Goal: Check status: Check status

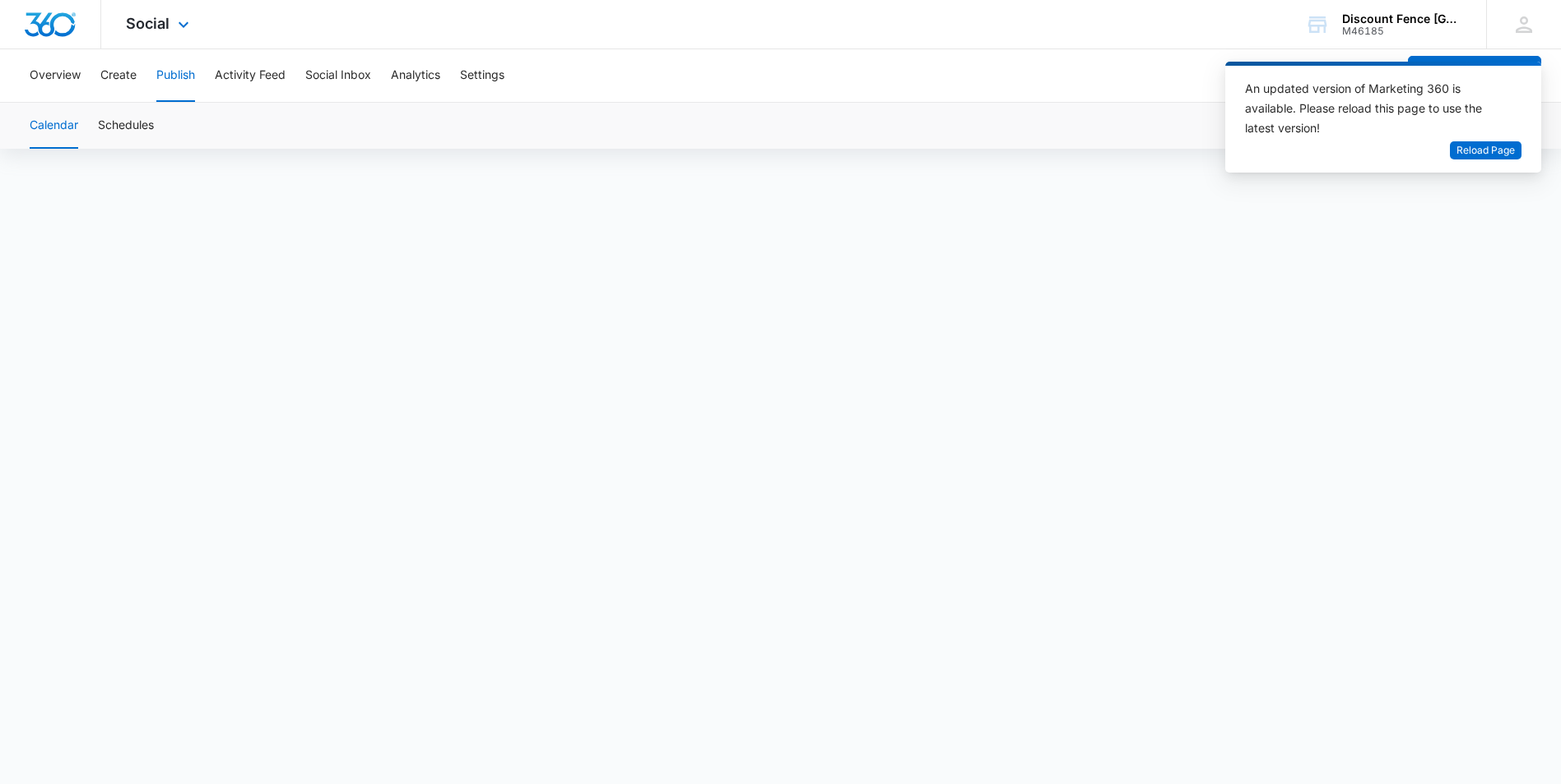
click at [140, 11] on div "Social Apps Reputation Forms CRM Email Social Content Ads Intelligence Files Br…" at bounding box center [159, 24] width 117 height 49
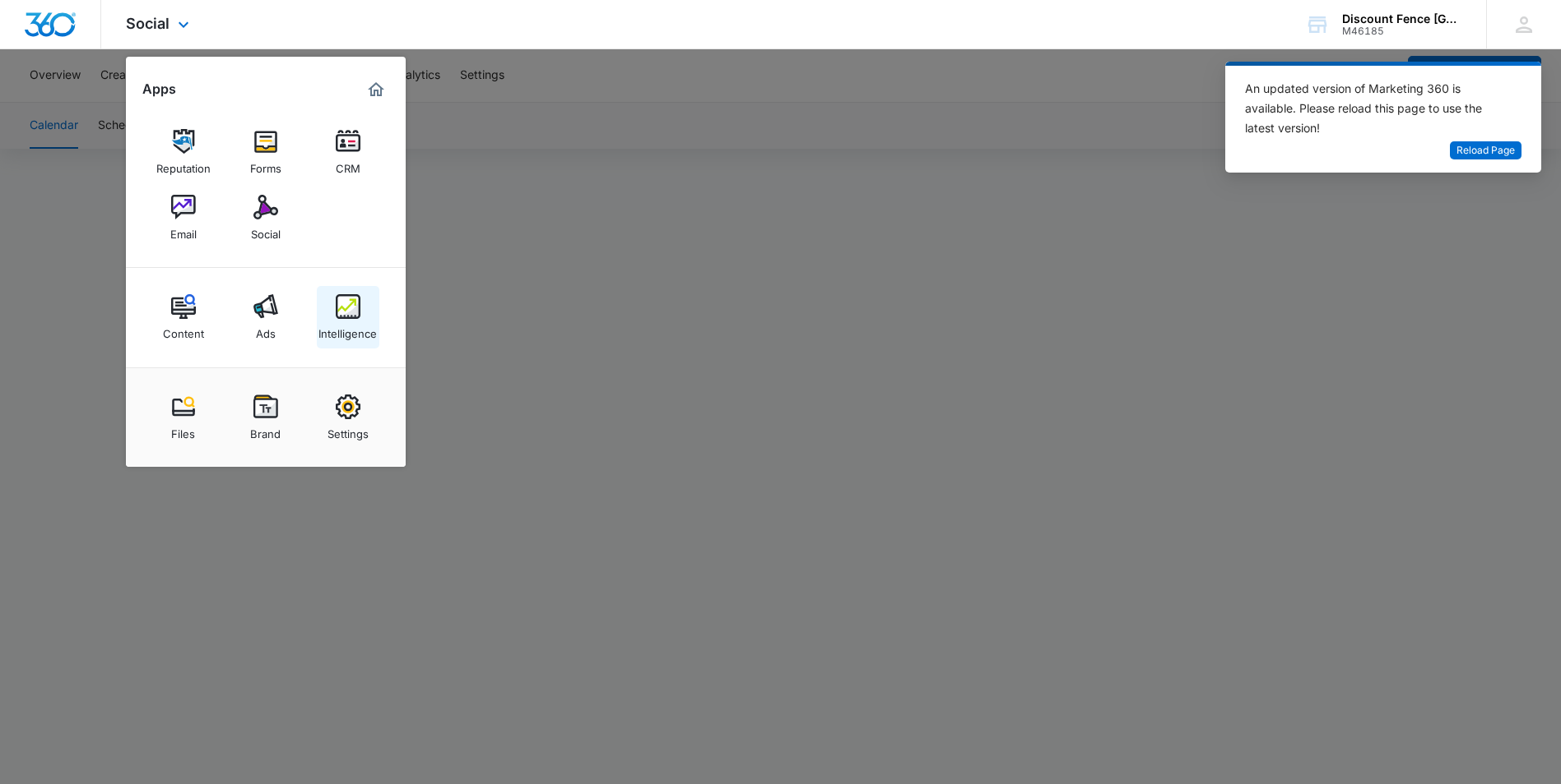
click at [343, 311] on img at bounding box center [347, 306] width 25 height 24
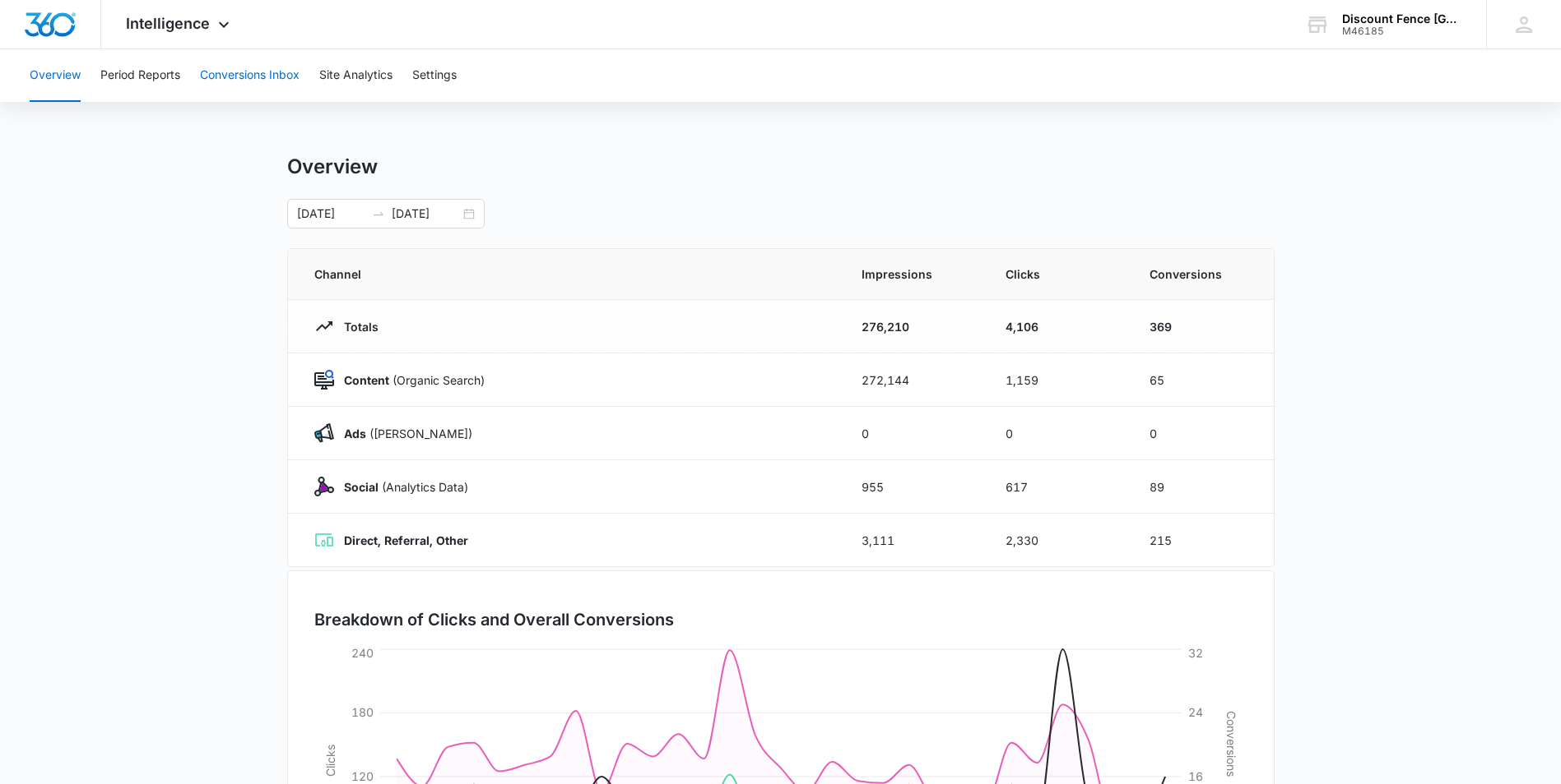
click at [266, 78] on button "Conversions Inbox" at bounding box center [250, 75] width 100 height 53
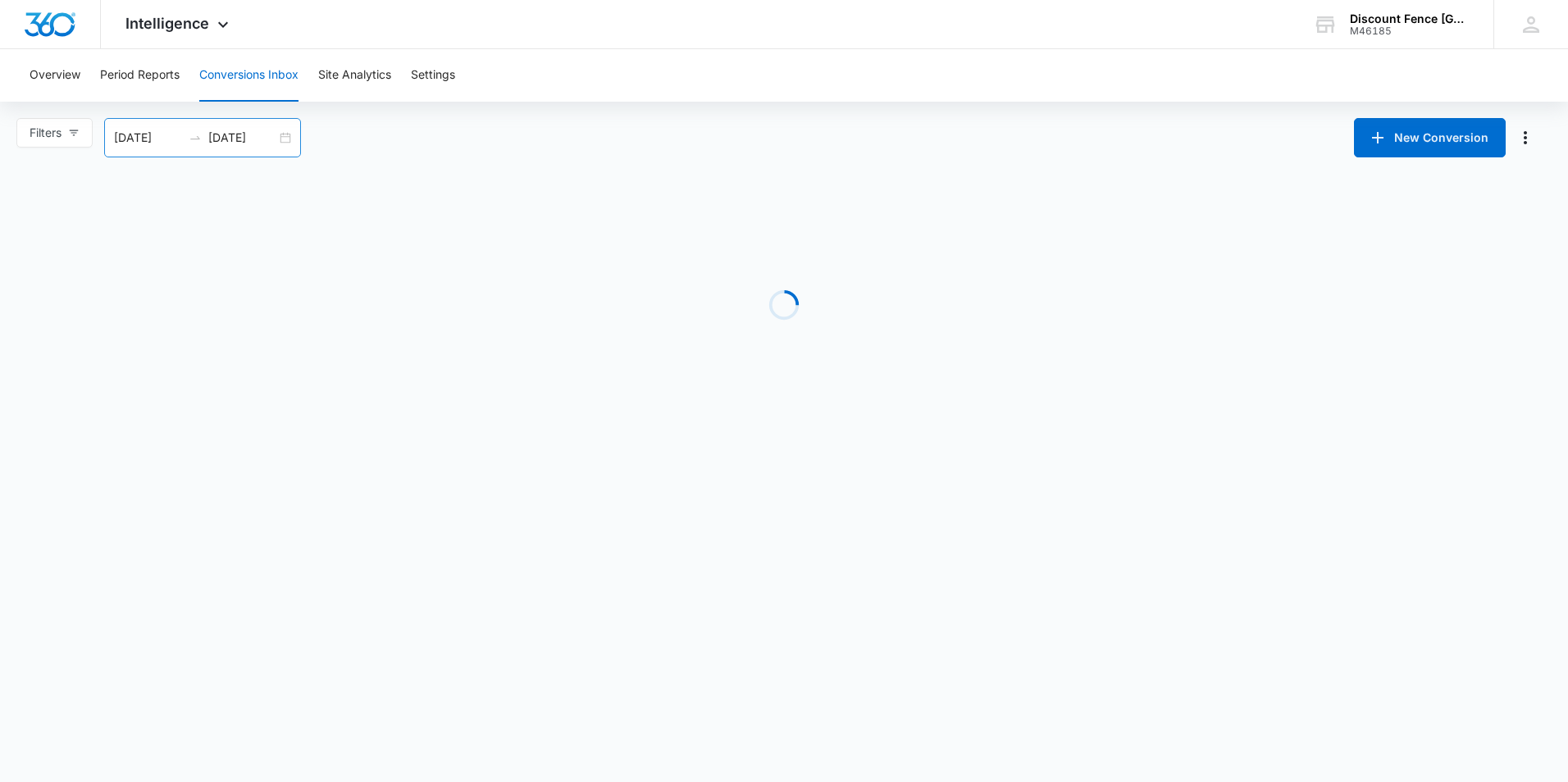
click at [244, 134] on input "08/11/2025" at bounding box center [242, 138] width 68 height 18
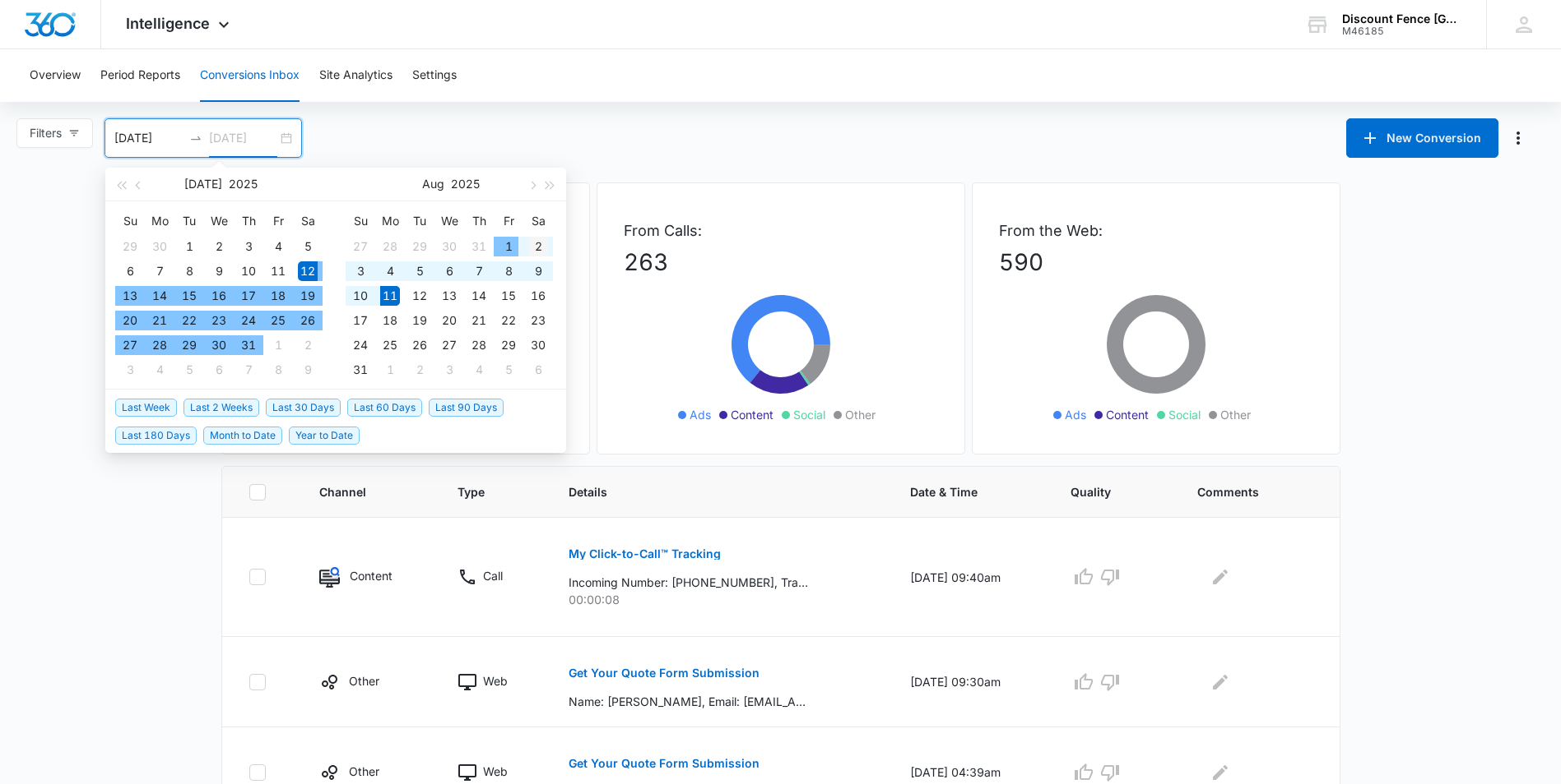
type input "[DATE]"
click at [534, 242] on div "2" at bounding box center [538, 247] width 20 height 20
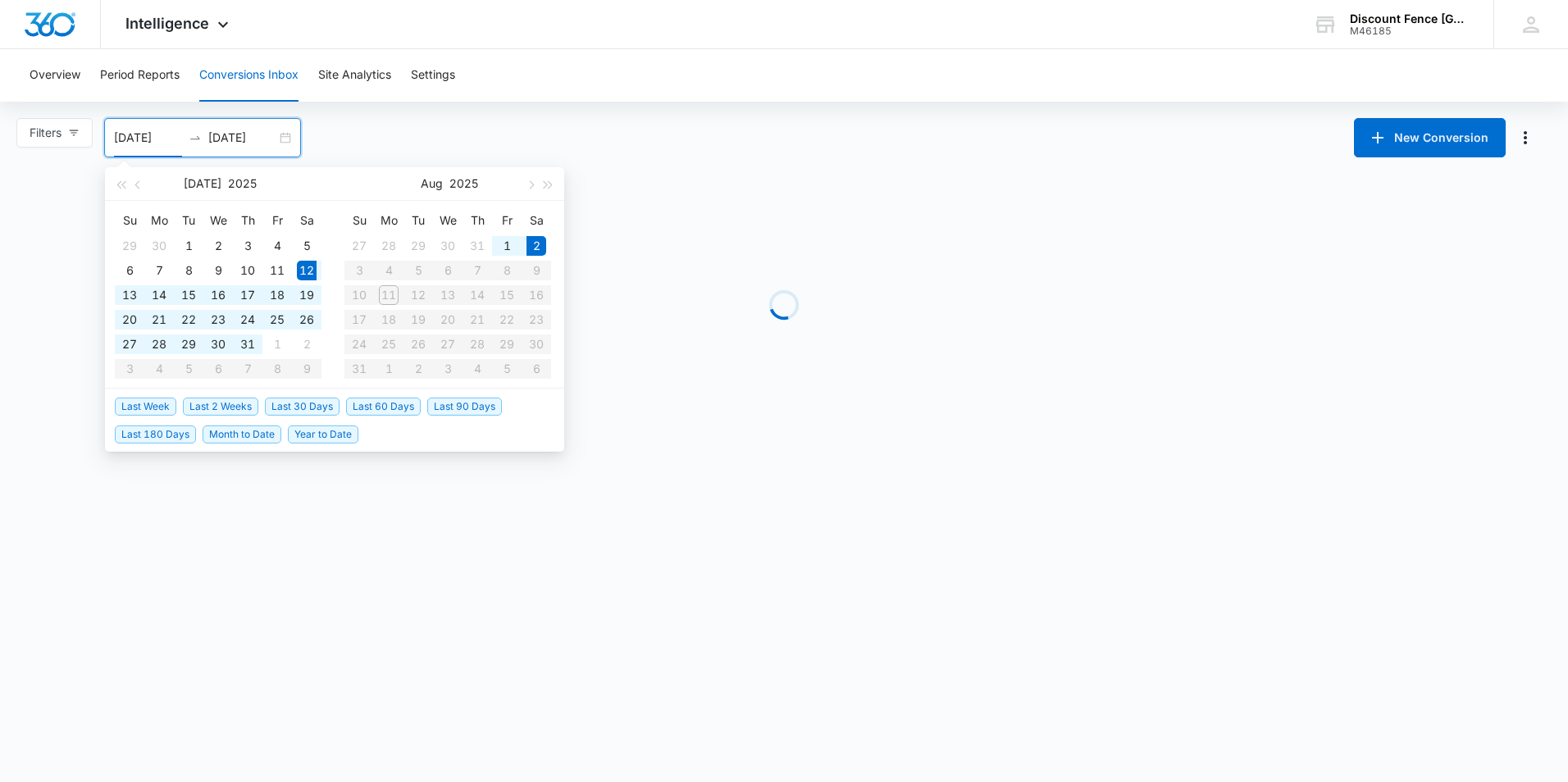
click at [497, 272] on table "Su Mo Tu We Th Fr Sa 27 28 29 30 31 1 2 3 4 5 6 7 8 9 10 11 12 13 14 15 16 17 1…" at bounding box center [447, 294] width 206 height 174
click at [512, 271] on table "Su Mo Tu We Th Fr Sa 27 28 29 30 31 1 2 3 4 5 6 7 8 9 10 11 12 13 14 15 16 17 1…" at bounding box center [447, 294] width 206 height 174
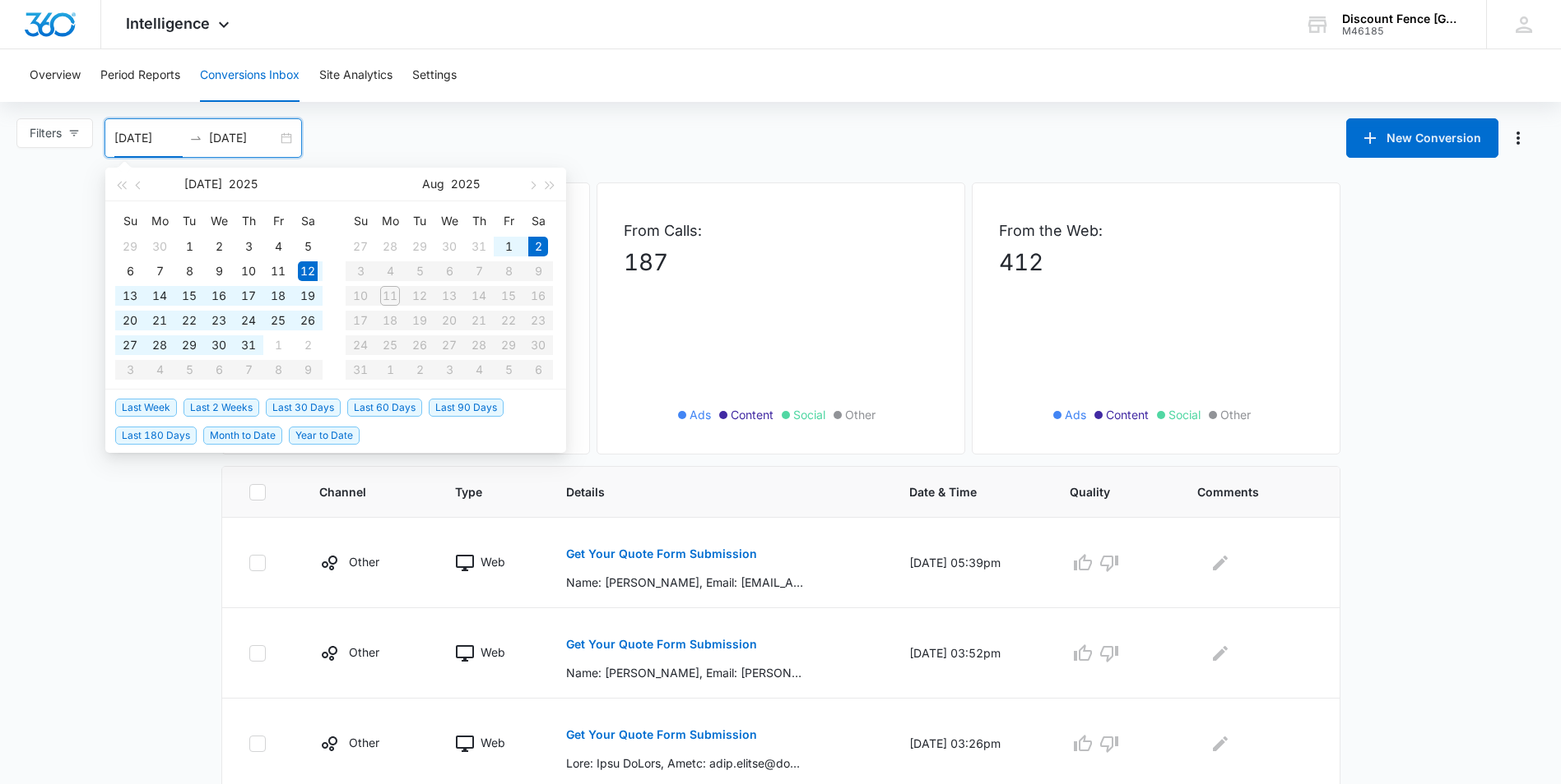
click at [512, 269] on table "Su Mo Tu We Th Fr Sa 27 28 29 30 31 1 2 3 4 5 6 7 8 9 10 11 12 13 14 15 16 17 1…" at bounding box center [448, 295] width 207 height 174
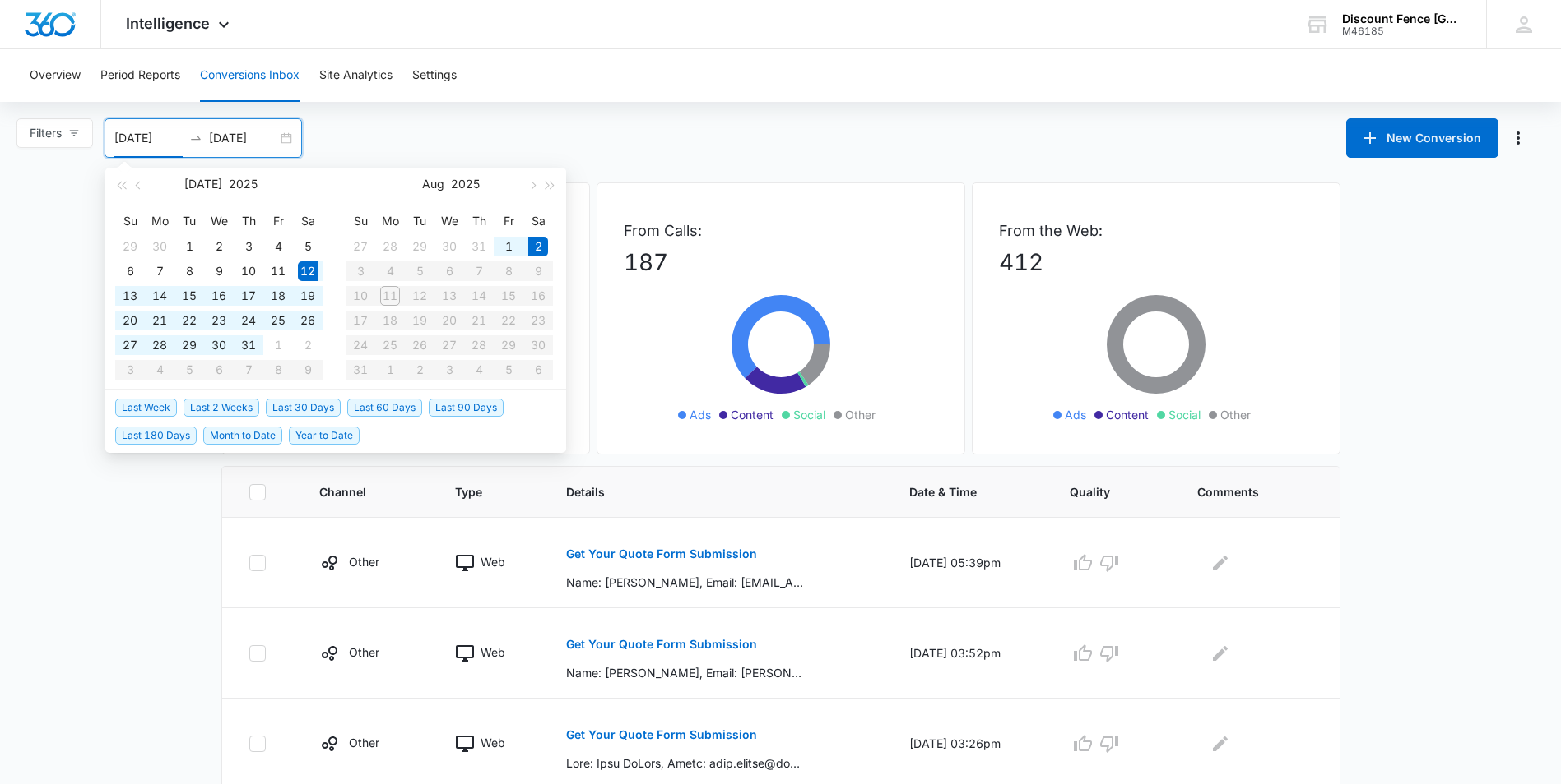
click at [120, 139] on input "07/12/2025" at bounding box center [149, 138] width 69 height 18
type input "[DATE]"
click at [542, 243] on div "2" at bounding box center [538, 247] width 20 height 20
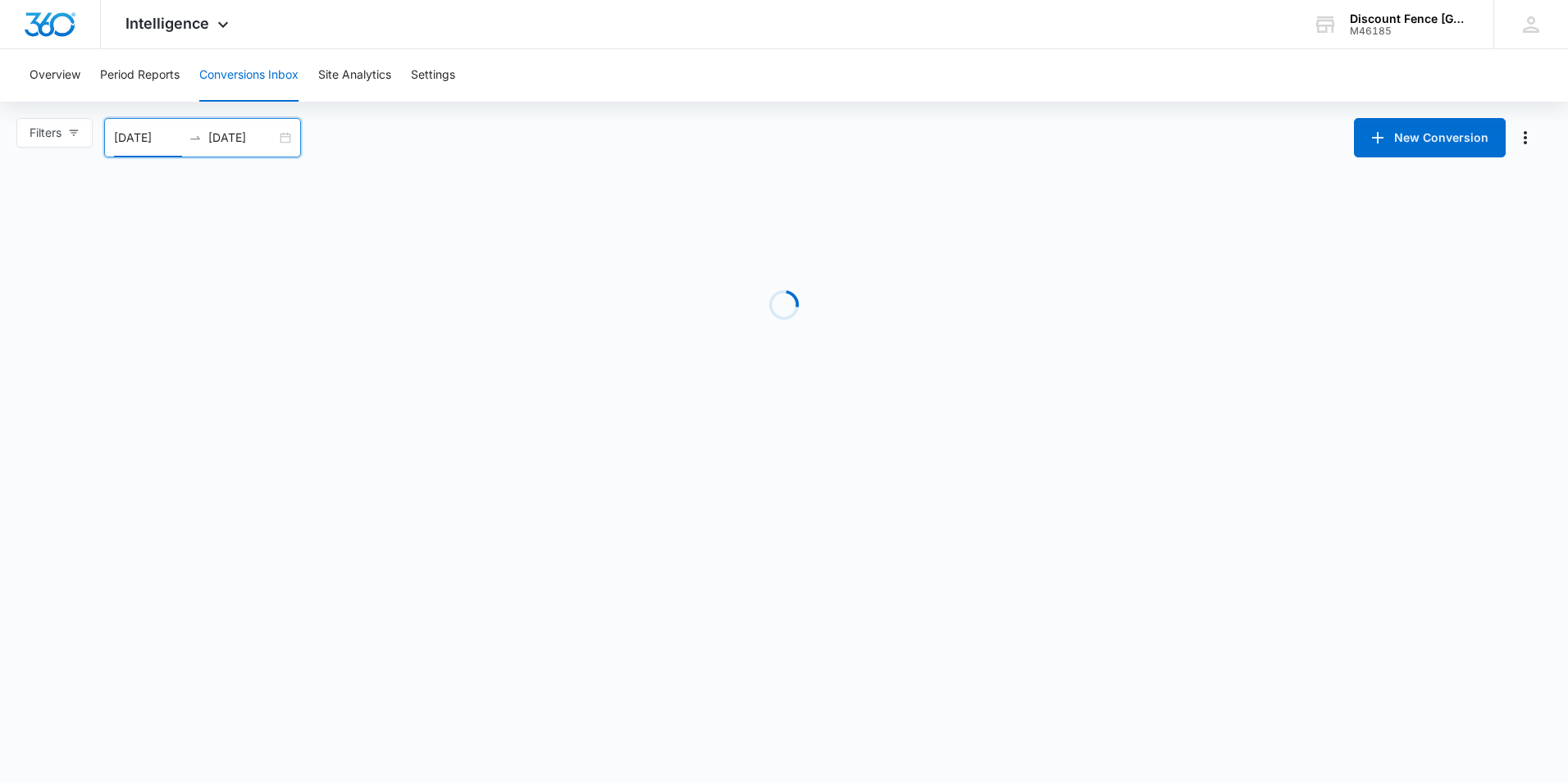
click at [249, 133] on input "[DATE]" at bounding box center [242, 138] width 68 height 18
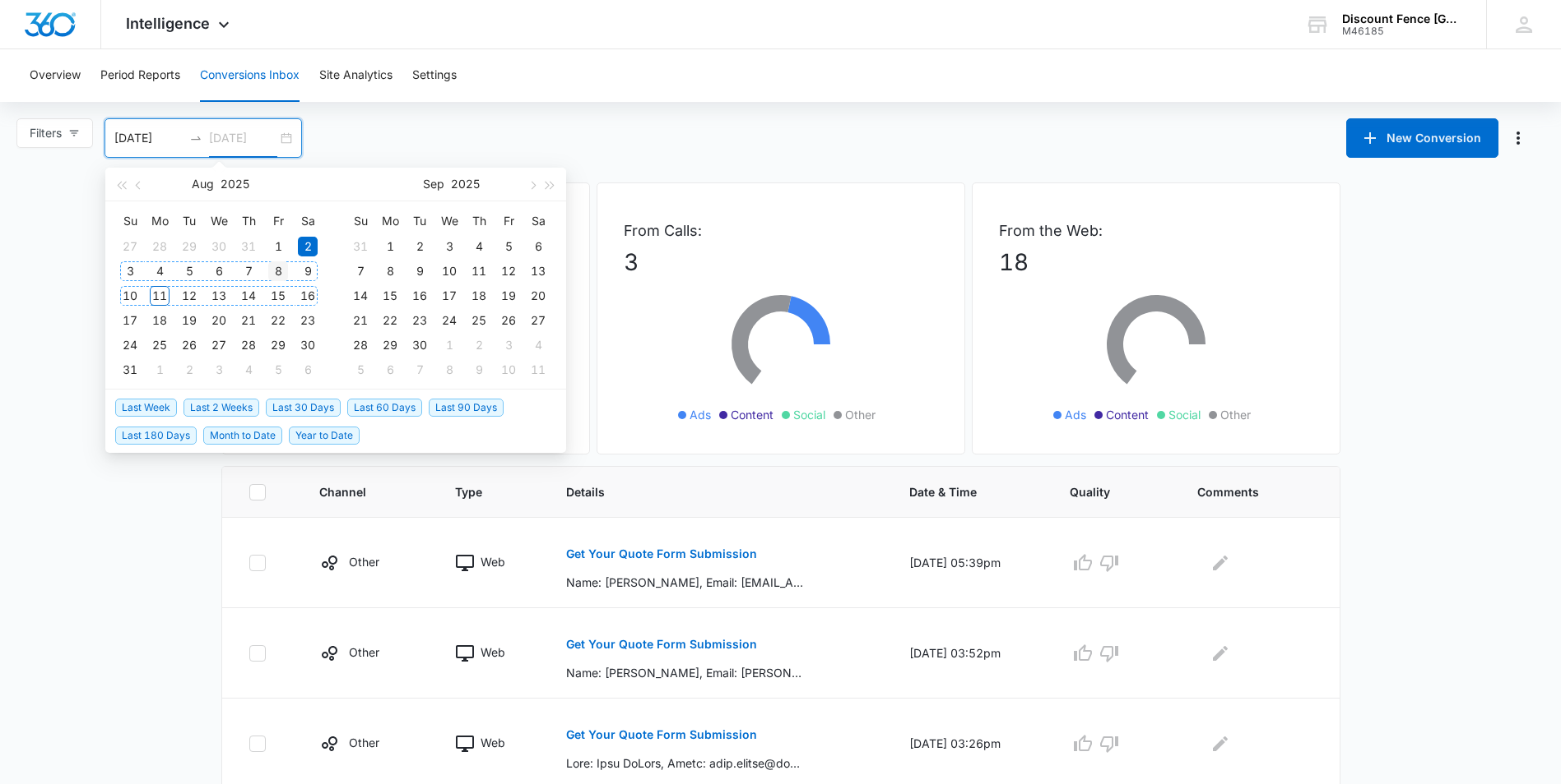
type input "08/08/2025"
click at [278, 270] on div "8" at bounding box center [278, 271] width 20 height 20
click at [672, 78] on div "Overview Period Reports Conversions Inbox Site Analytics Settings" at bounding box center [780, 75] width 1521 height 53
